Goal: Information Seeking & Learning: Learn about a topic

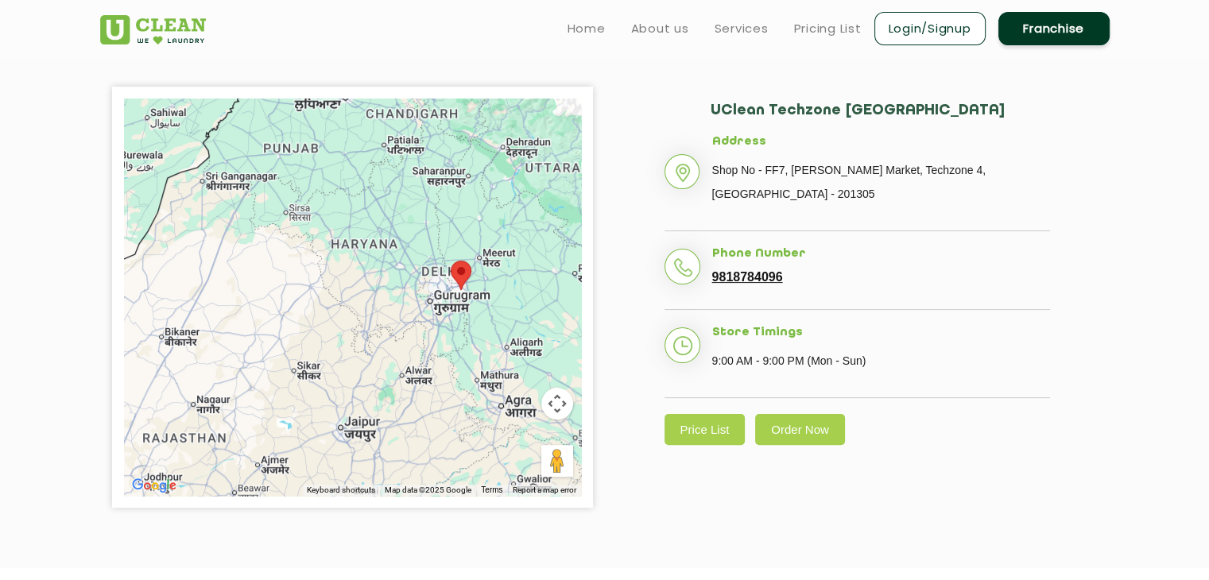
scroll to position [318, 0]
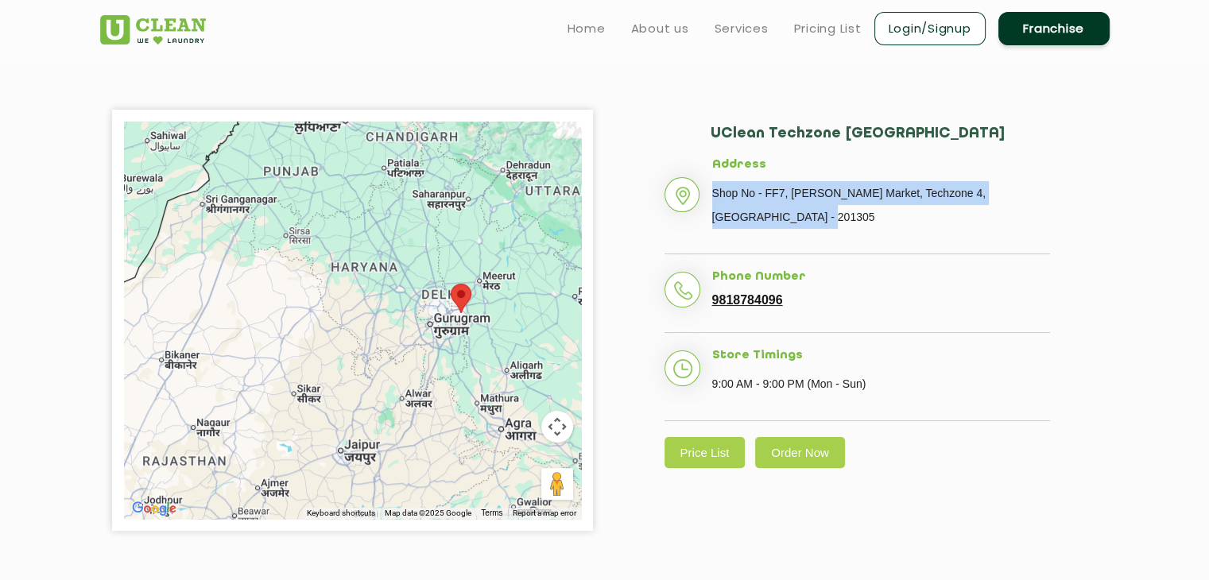
drag, startPoint x: 715, startPoint y: 195, endPoint x: 745, endPoint y: 207, distance: 32.5
click at [745, 207] on p "Shop No - FF7, [PERSON_NAME] Market, Techzone 4, [GEOGRAPHIC_DATA] - 201305" at bounding box center [881, 205] width 338 height 48
copy p "Shop No - FF7, [PERSON_NAME] Market, Techzone 4, [GEOGRAPHIC_DATA] - 201305"
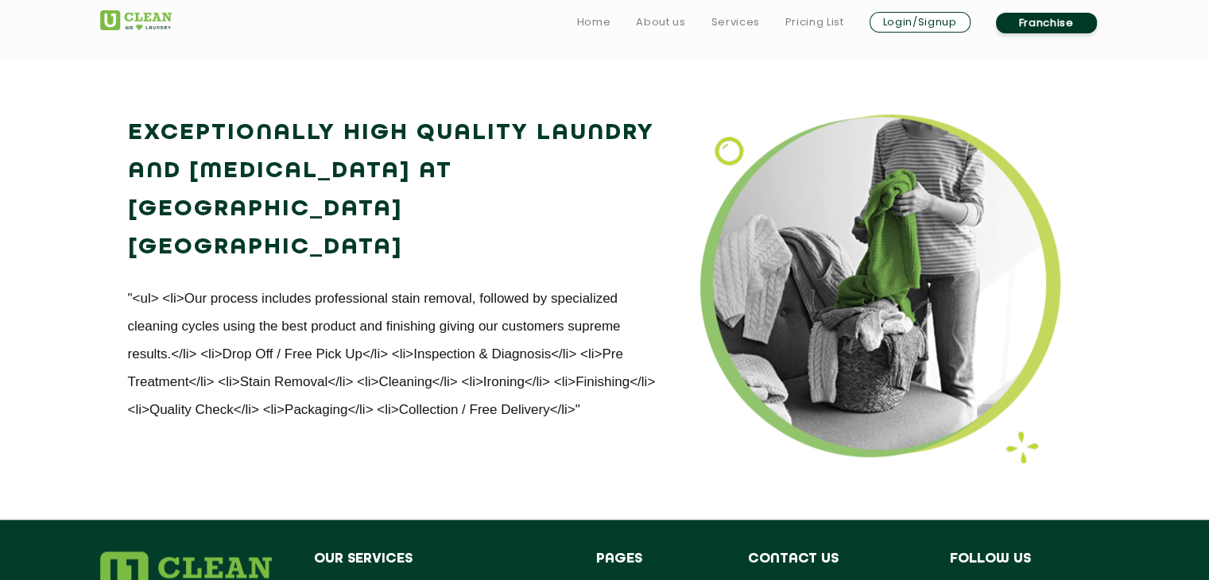
scroll to position [1987, 0]
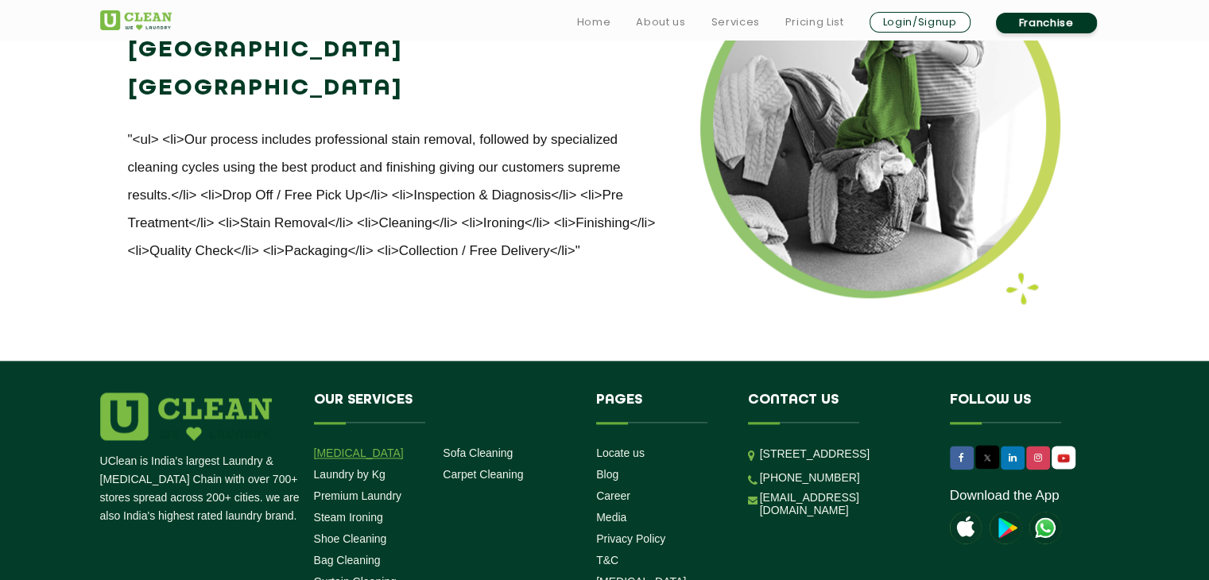
click at [362, 447] on link "[MEDICAL_DATA]" at bounding box center [359, 453] width 90 height 13
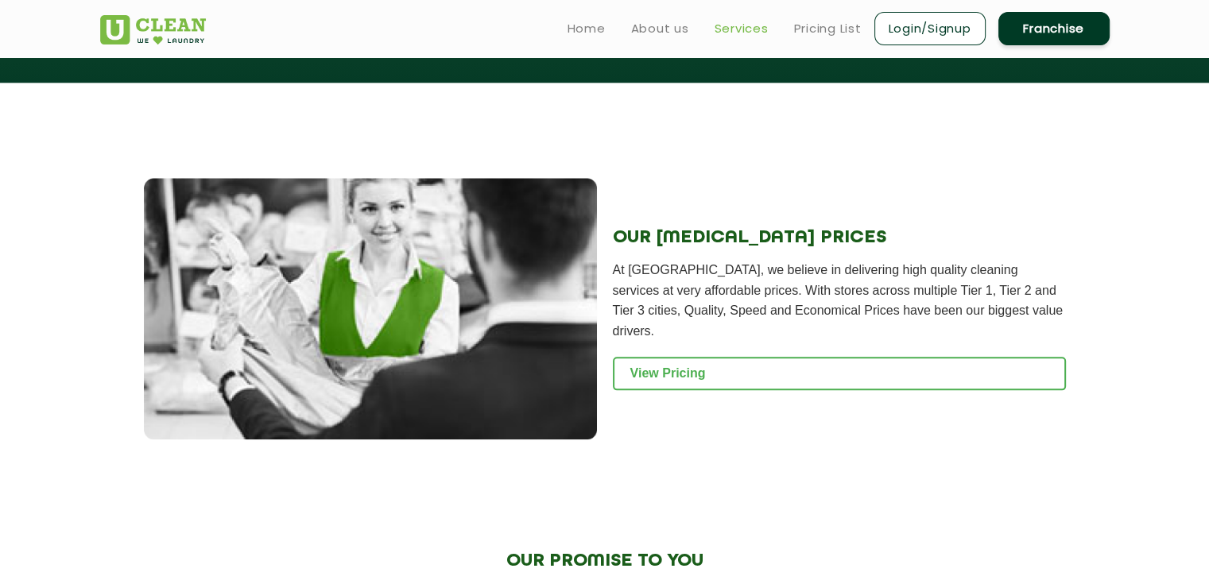
scroll to position [1748, 0]
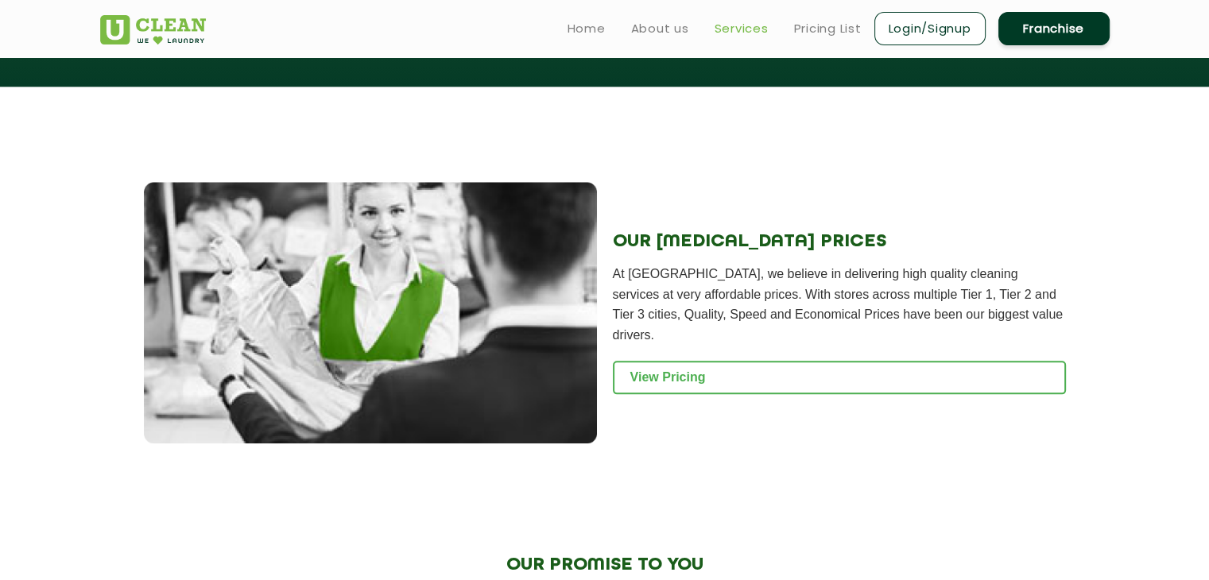
click at [739, 21] on link "Services" at bounding box center [741, 28] width 54 height 19
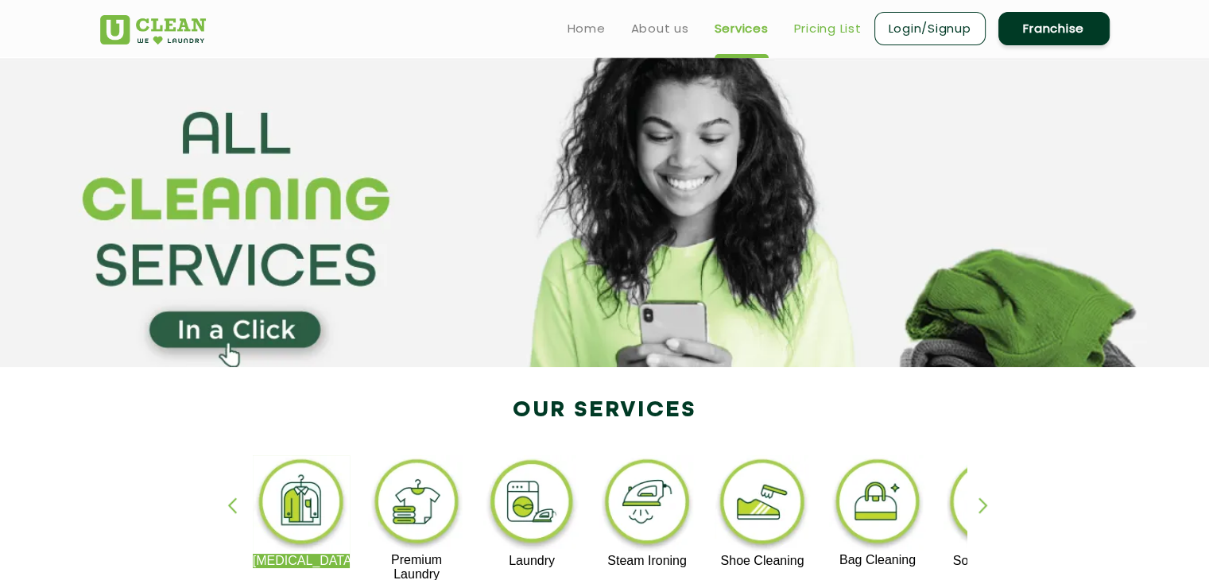
click at [836, 29] on link "Pricing List" at bounding box center [828, 28] width 68 height 19
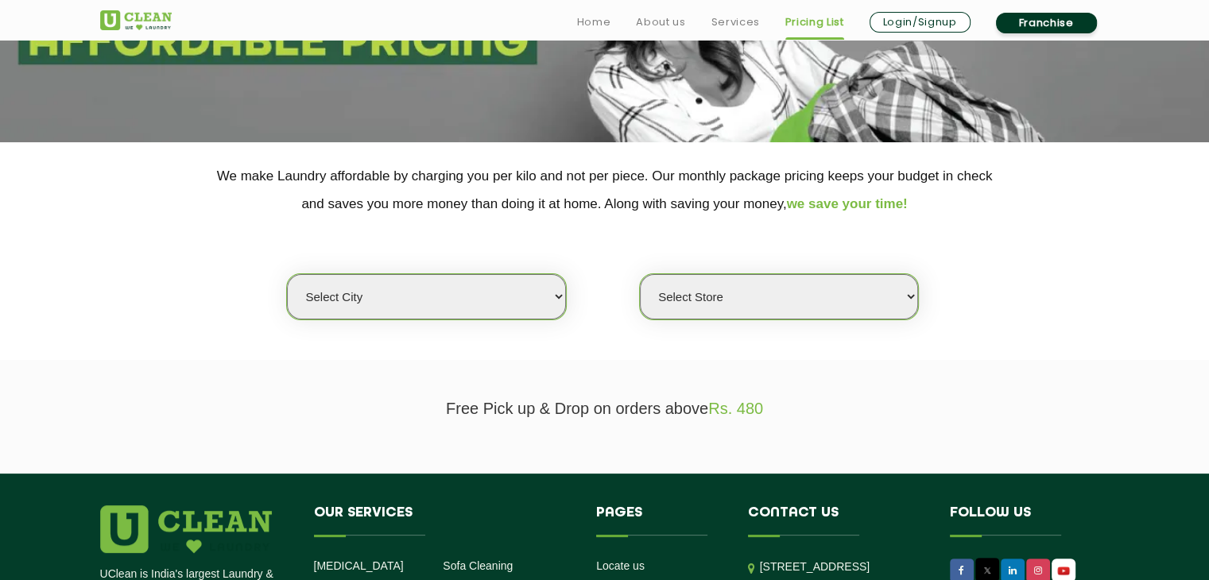
scroll to position [238, 0]
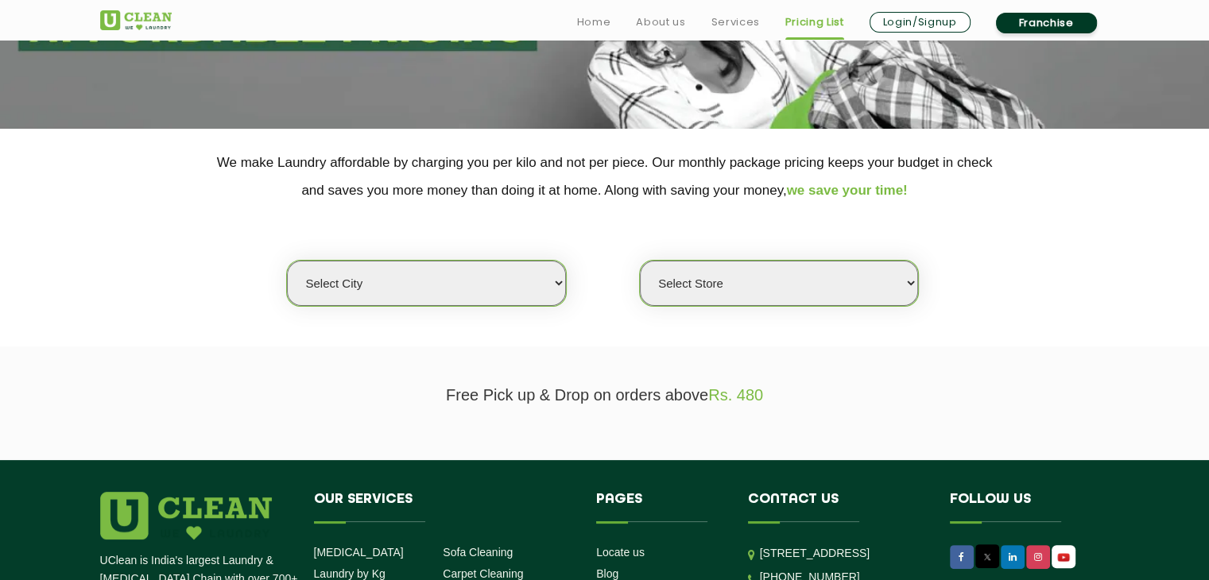
click at [511, 270] on select "Select city [GEOGRAPHIC_DATA] [GEOGRAPHIC_DATA] [GEOGRAPHIC_DATA] [GEOGRAPHIC_D…" at bounding box center [426, 283] width 278 height 45
select select "3"
click at [287, 261] on select "Select city [GEOGRAPHIC_DATA] [GEOGRAPHIC_DATA] [GEOGRAPHIC_DATA] [GEOGRAPHIC_D…" at bounding box center [426, 283] width 278 height 45
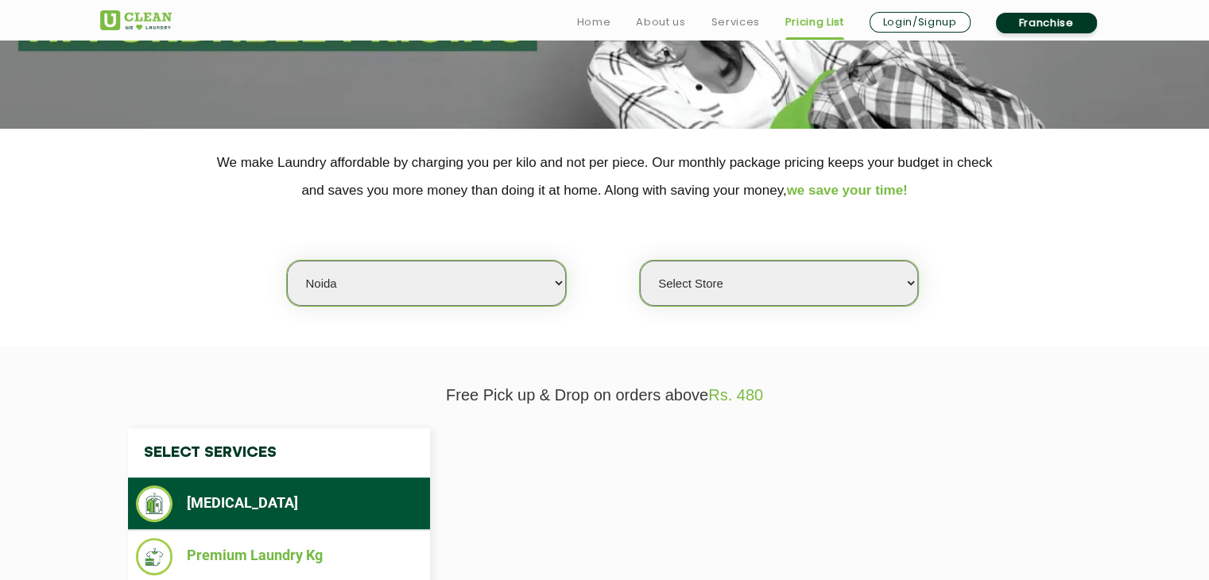
click at [723, 290] on select "Select Store [GEOGRAPHIC_DATA] [GEOGRAPHIC_DATA] [GEOGRAPHIC_DATA] [GEOGRAPHIC_…" at bounding box center [779, 283] width 278 height 45
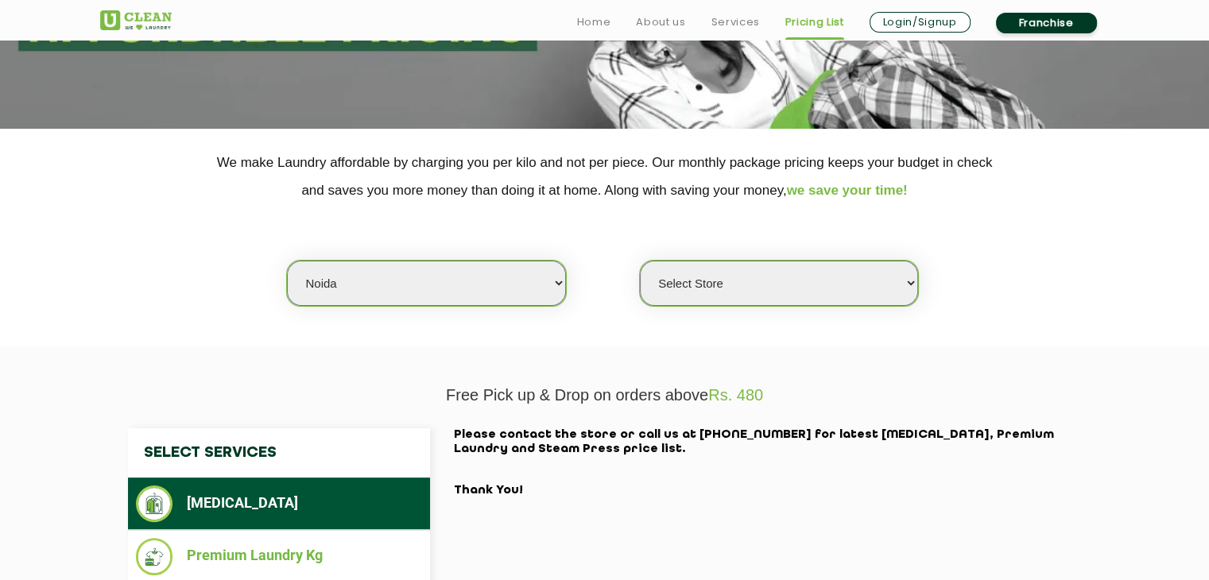
select select "313"
click at [640, 261] on select "Select Store [GEOGRAPHIC_DATA] [GEOGRAPHIC_DATA] [GEOGRAPHIC_DATA] [GEOGRAPHIC_…" at bounding box center [779, 283] width 278 height 45
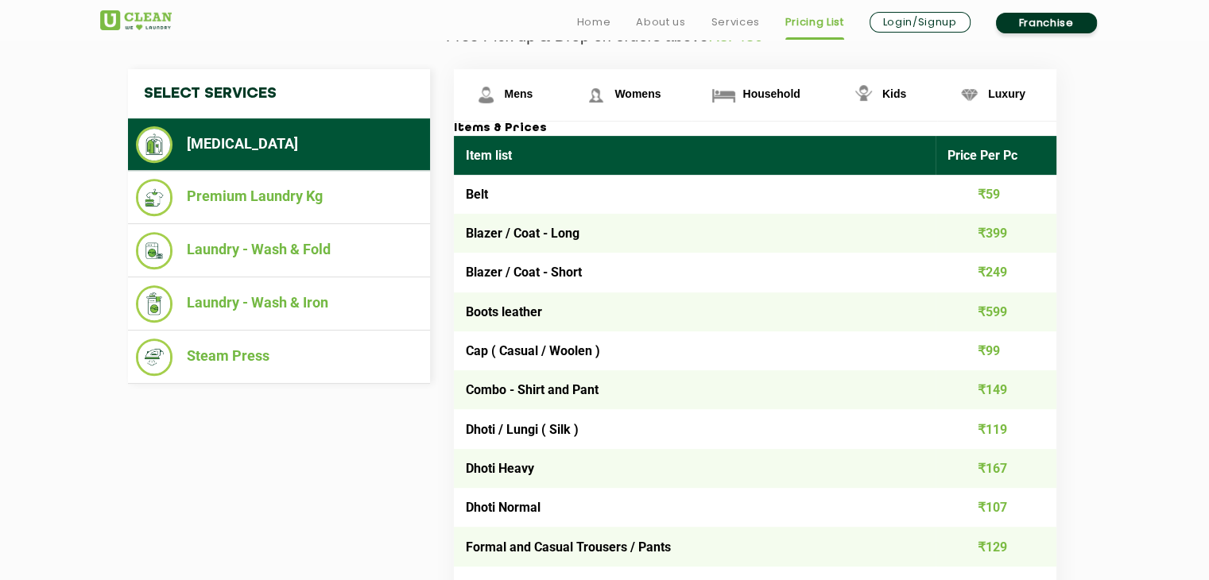
scroll to position [636, 0]
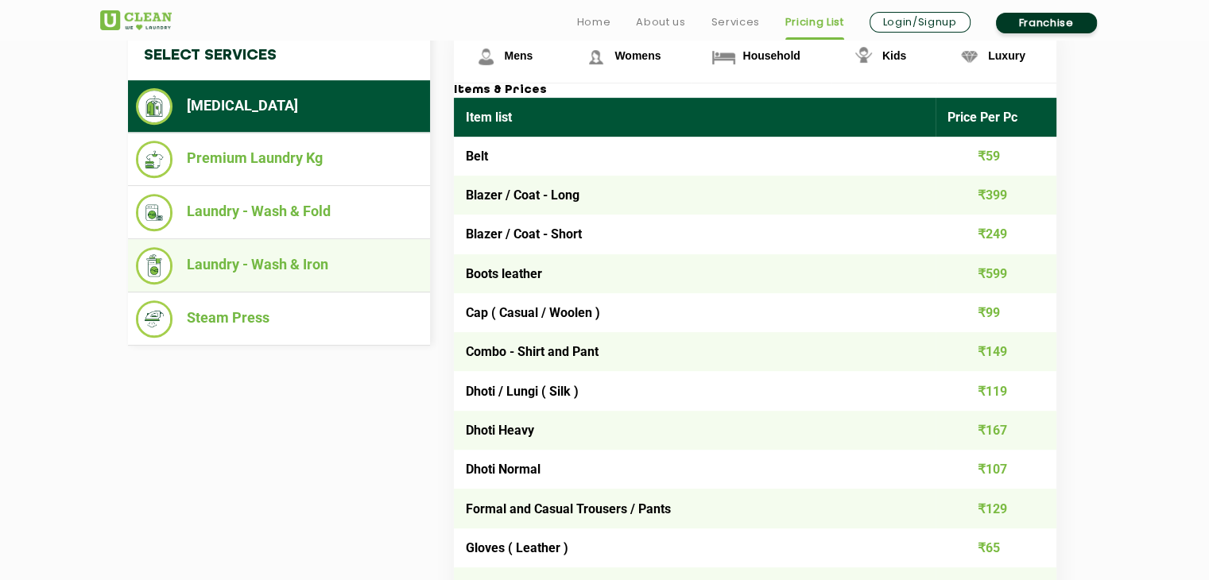
click at [296, 258] on li "Laundry - Wash & Iron" at bounding box center [279, 265] width 286 height 37
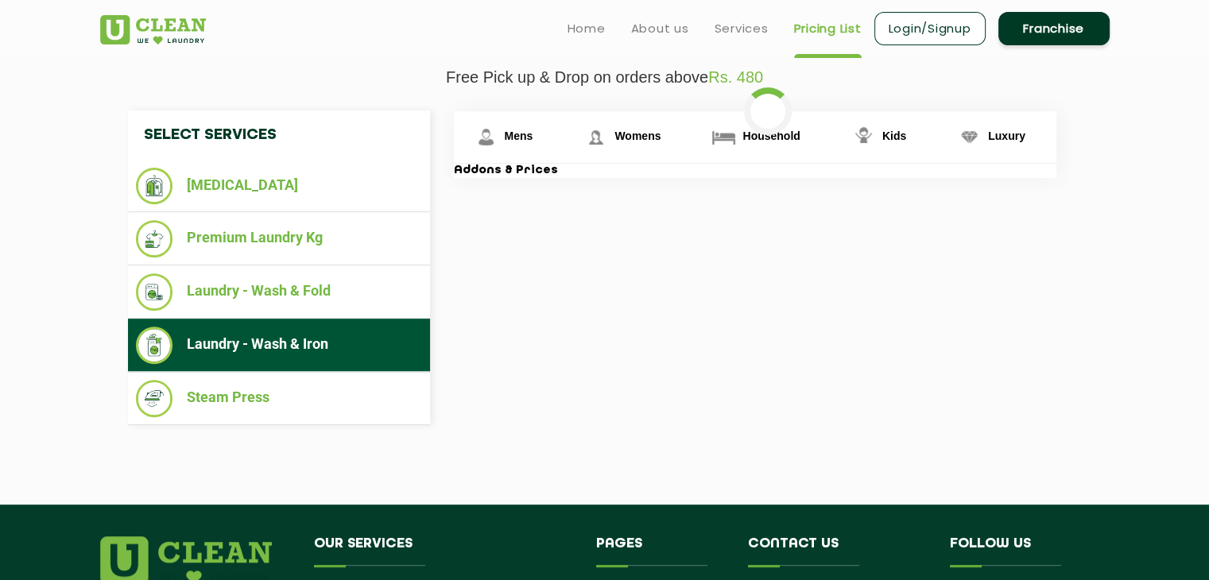
scroll to position [556, 0]
